Goal: Transaction & Acquisition: Purchase product/service

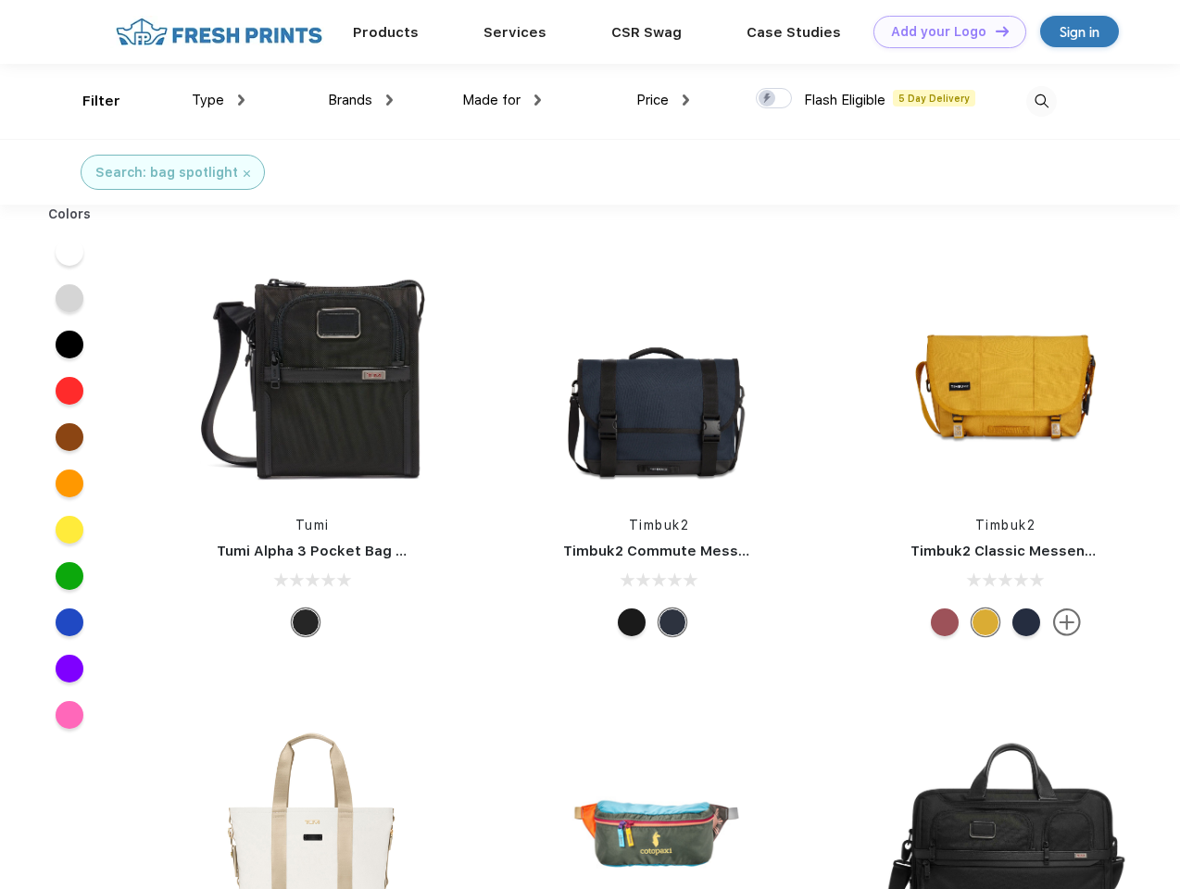
click at [943, 31] on link "Add your Logo Design Tool" at bounding box center [950, 32] width 153 height 32
click at [0, 0] on div "Design Tool" at bounding box center [0, 0] width 0 height 0
click at [994, 31] on link "Add your Logo Design Tool" at bounding box center [950, 32] width 153 height 32
click at [89, 101] on div "Filter" at bounding box center [101, 101] width 38 height 21
click at [219, 100] on span "Type" at bounding box center [208, 100] width 32 height 17
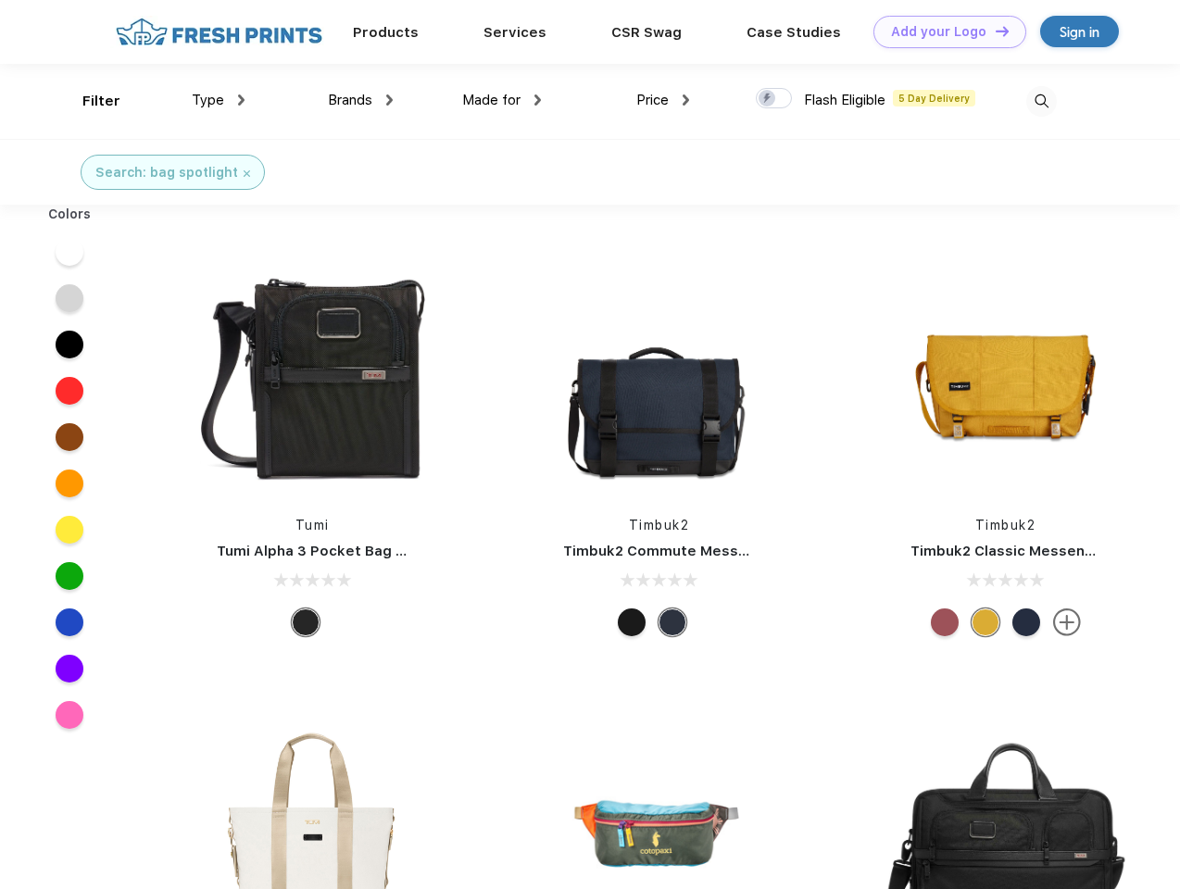
click at [360, 100] on span "Brands" at bounding box center [350, 100] width 44 height 17
click at [502, 100] on span "Made for" at bounding box center [491, 100] width 58 height 17
click at [663, 100] on span "Price" at bounding box center [652, 100] width 32 height 17
click at [774, 99] on div at bounding box center [774, 98] width 36 height 20
click at [768, 99] on input "checkbox" at bounding box center [762, 93] width 12 height 12
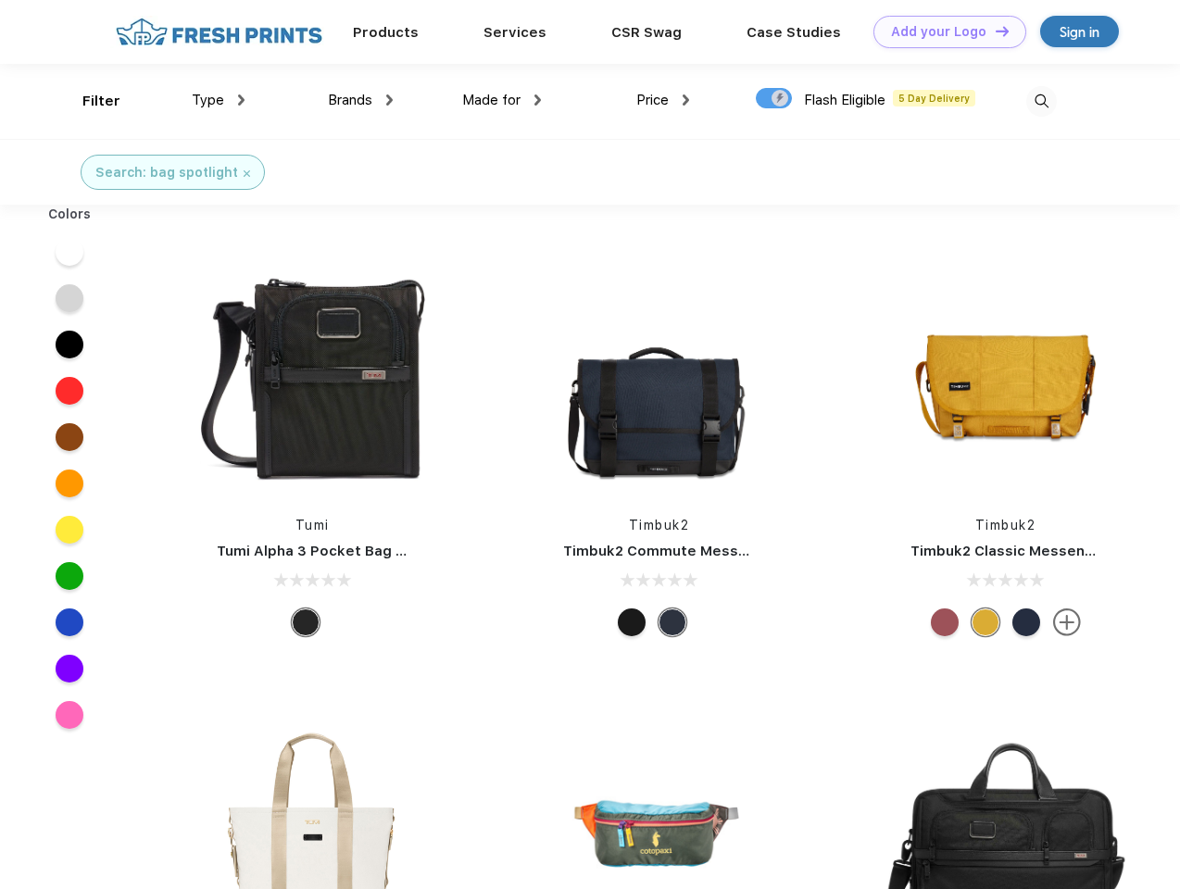
click at [1041, 101] on img at bounding box center [1041, 101] width 31 height 31
